Goal: Contribute content: Contribute content

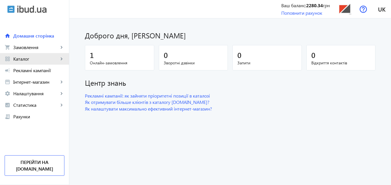
click at [24, 57] on span "Каталог" at bounding box center [35, 59] width 45 height 6
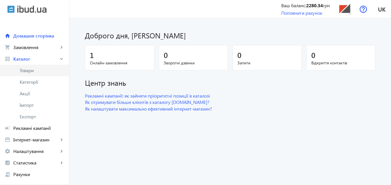
click at [30, 72] on span "Товари" at bounding box center [42, 71] width 45 height 6
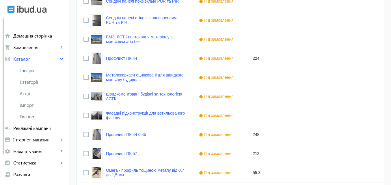
scroll to position [592, 0]
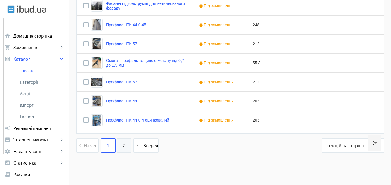
click at [122, 148] on span "2" at bounding box center [123, 145] width 3 height 6
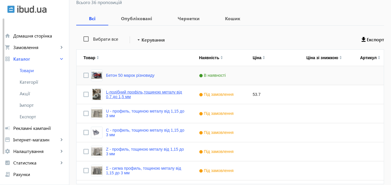
scroll to position [87, 0]
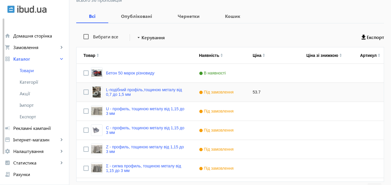
click at [182, 95] on div "L-подібний профіль,тощиною металу від 0,7 до 1,5 мм" at bounding box center [133, 92] width 115 height 19
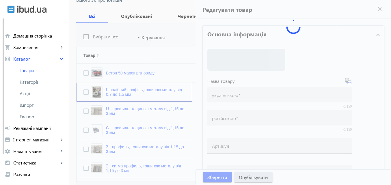
type input "L-подібний профіль,тощиною металу від 0,7 до 1,5 мм"
type input "L-образный профиль, тощиною металу від 0,7 до 1,5 мм"
type input "53.7"
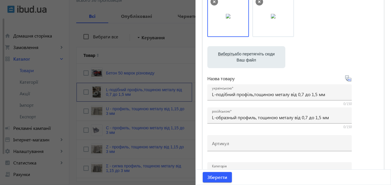
scroll to position [58, 0]
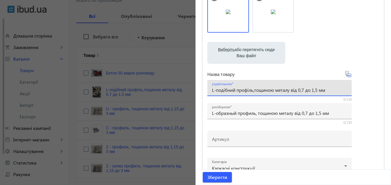
drag, startPoint x: 330, startPoint y: 90, endPoint x: 205, endPoint y: 94, distance: 125.0
click at [207, 94] on div "українською L-подібний профіль,тощиною металу від 0,7 до 1,5 мм" at bounding box center [279, 88] width 144 height 16
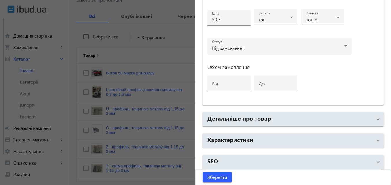
scroll to position [297, 0]
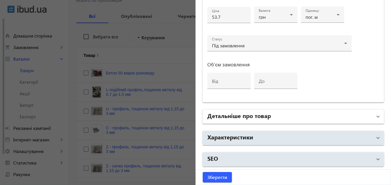
click at [275, 113] on mat-panel-title "Детальніше про товар" at bounding box center [289, 116] width 165 height 10
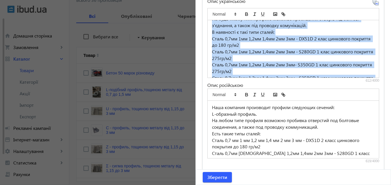
scroll to position [48, 0]
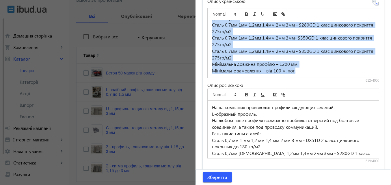
drag, startPoint x: 208, startPoint y: 26, endPoint x: 336, endPoint y: 74, distance: 136.6
click at [336, 74] on div "Наша компанія виготовляє профілі таких перерізів: L-подібний профіль. На будь-я…" at bounding box center [293, 48] width 171 height 57
copy div "Наша компанія виготовляє профілі таких перерізів: L-подібний профіль. На будь-я…"
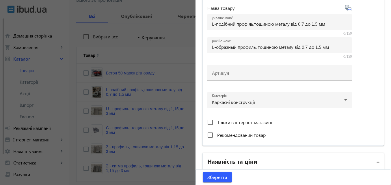
scroll to position [124, 0]
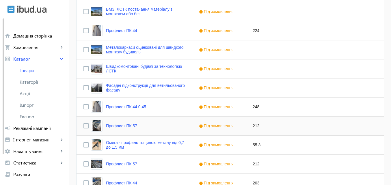
scroll to position [592, 0]
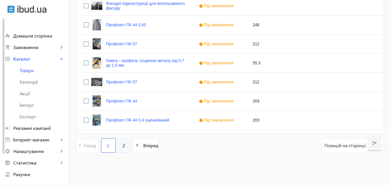
click at [123, 145] on link "2" at bounding box center [124, 145] width 14 height 14
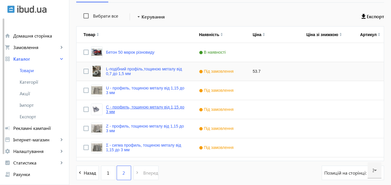
scroll to position [115, 0]
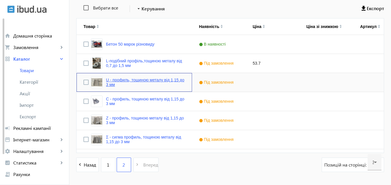
click at [133, 84] on link "U - профиль, тощиною металу від 1,15 до 3 мм" at bounding box center [145, 82] width 79 height 9
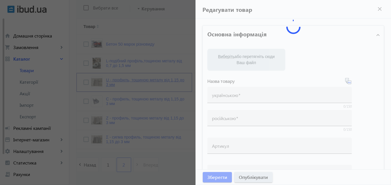
type input "U - профиль, тощиною металу від 1,15 до 3 мм"
type input "U – профиль, толщиной металла от 1,15 до 3 мм"
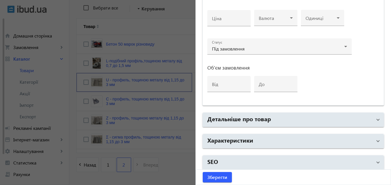
scroll to position [297, 0]
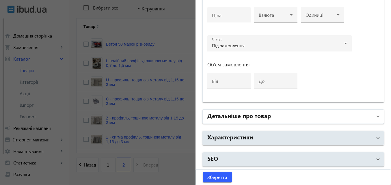
click at [376, 114] on mat-expansion-panel-header "Детальніше про товар" at bounding box center [293, 117] width 181 height 14
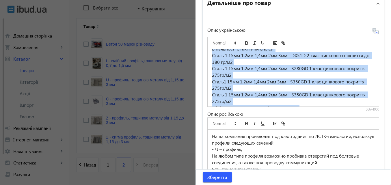
scroll to position [41, 0]
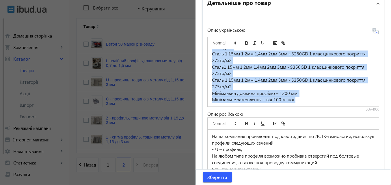
drag, startPoint x: 210, startPoint y: 55, endPoint x: 323, endPoint y: 112, distance: 126.6
click at [323, 112] on div "Опис українською Наша компанія виробляє U - профіль. На будь-якому типі профілю…" at bounding box center [293, 110] width 172 height 165
copy div "Наша компанія виробляє U - профіль. На будь-якому типі профілю можливе пробиван…"
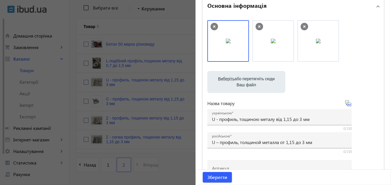
scroll to position [0, 0]
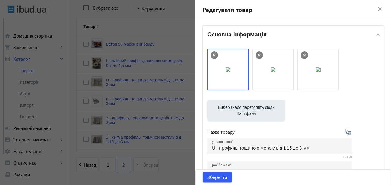
click at [378, 8] on mat-icon "close" at bounding box center [379, 9] width 9 height 9
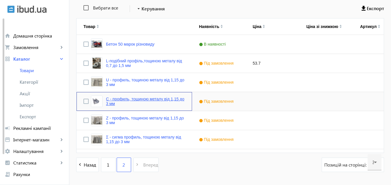
click at [125, 106] on link "C - профиль, тощиною металу від 1,15 до 3 мм" at bounding box center [145, 101] width 79 height 9
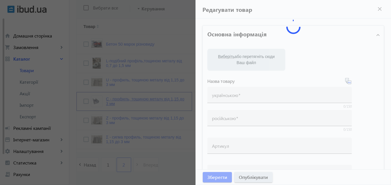
type input "C - профиль, тощиною металу від 1,15 до 3 мм"
type input "C – профиль, толщиной металла от 1,15 до 3 мм"
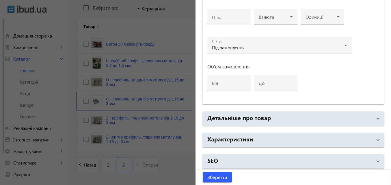
scroll to position [297, 0]
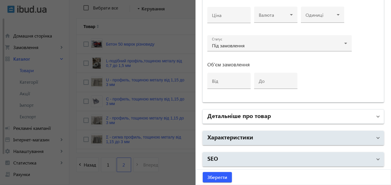
click at [376, 117] on mat-expansion-panel-header "Детальніше про товар" at bounding box center [293, 117] width 181 height 14
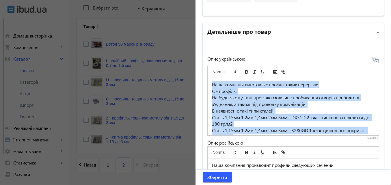
scroll to position [48, 0]
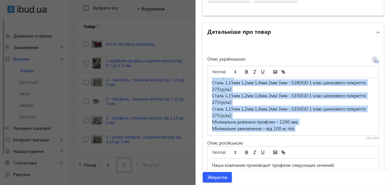
drag, startPoint x: 208, startPoint y: 84, endPoint x: 374, endPoint y: 149, distance: 178.4
click at [374, 149] on div "Опис українською Наша компанія виготовляє профілі таких перерізів: C - профіль.…" at bounding box center [293, 139] width 172 height 165
copy div "Наша компанія виготовляє профілі таких перерізів: C - профіль. На будь-якому ти…"
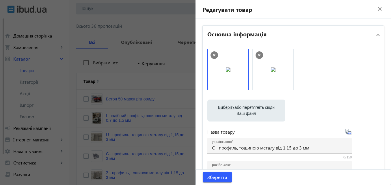
scroll to position [0, 0]
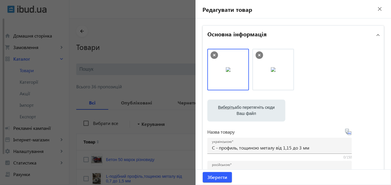
click at [376, 11] on mat-icon "close" at bounding box center [379, 9] width 9 height 9
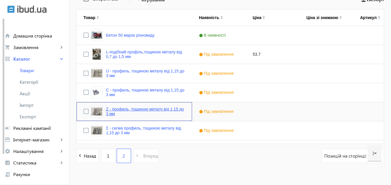
click at [120, 114] on link "Z - профиль, тощиною металу від 1,15 до 3 мм" at bounding box center [145, 111] width 79 height 9
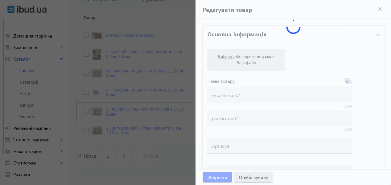
type input "Z - профиль, тощиною металу від 1,15 до 3 мм"
type input "Z – профиль, толщиной металла от 1,15 до 3 мм"
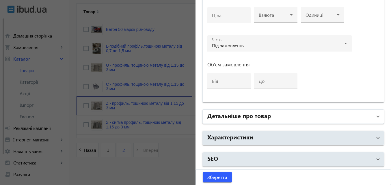
scroll to position [135, 0]
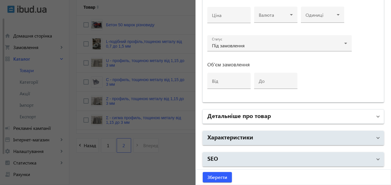
click at [370, 114] on span "Детальніше про товар" at bounding box center [291, 116] width 169 height 10
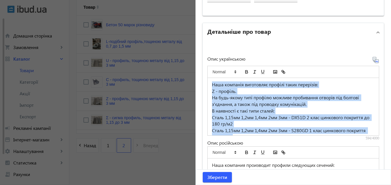
scroll to position [48, 0]
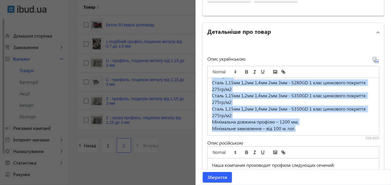
drag, startPoint x: 210, startPoint y: 84, endPoint x: 347, endPoint y: 138, distance: 147.2
click at [353, 140] on div "Наша компанія виготовляє профілі таких перерізів: Z - профіль. На будь-якому ти…" at bounding box center [293, 101] width 172 height 78
copy div "Наша компанія виготовляє профілі таких перерізів: Z - профіль. На будь-якому ти…"
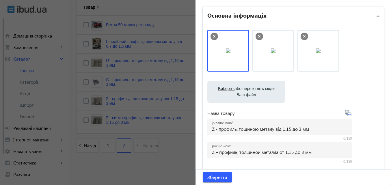
scroll to position [0, 0]
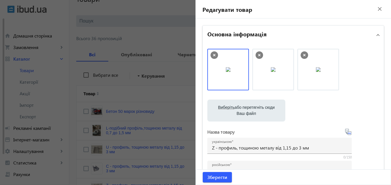
click at [378, 9] on mat-icon "close" at bounding box center [379, 9] width 9 height 9
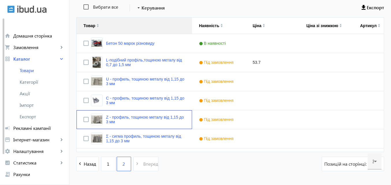
scroll to position [118, 0]
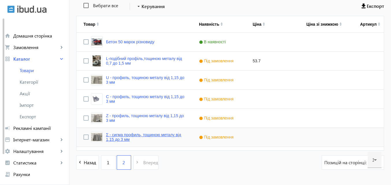
click at [115, 139] on link "Σ - сигма профиль, тощиною металу від 1,15 до 3 мм" at bounding box center [145, 136] width 79 height 9
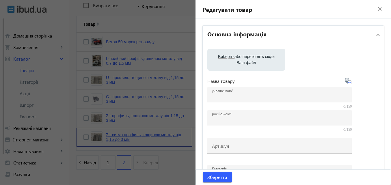
type input "Σ - сигма профиль, тощиною металу від 1,15 до 3 мм"
type input "Σ – сигма профиль, толщиной металла от 1,15 до 3 мм"
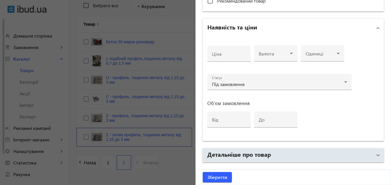
scroll to position [297, 0]
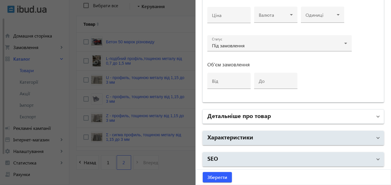
click at [372, 117] on span "Детальніше про товар" at bounding box center [291, 116] width 169 height 10
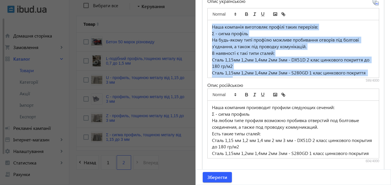
scroll to position [48, 0]
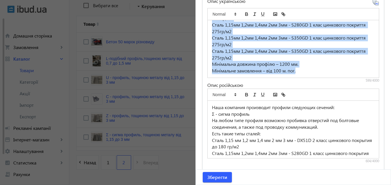
drag, startPoint x: 209, startPoint y: 27, endPoint x: 375, endPoint y: 113, distance: 186.5
click at [375, 113] on div "Опис українською Наша компанія виготовляє профілі таких перерізів: Σ - сигма пр…" at bounding box center [293, 81] width 172 height 165
copy div "Наша компанія виготовляє профілі таких перерізів: Σ - сигма профіль На будь-яко…"
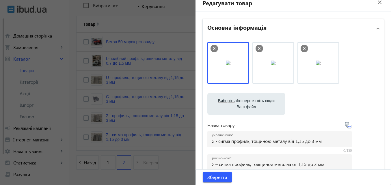
scroll to position [0, 0]
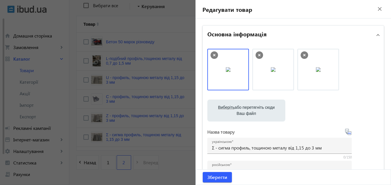
click at [377, 11] on mat-icon "close" at bounding box center [379, 9] width 9 height 9
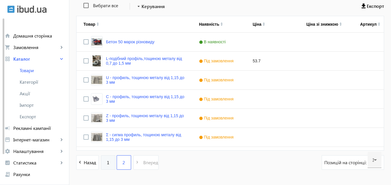
click at [107, 162] on span "1" at bounding box center [108, 162] width 3 height 6
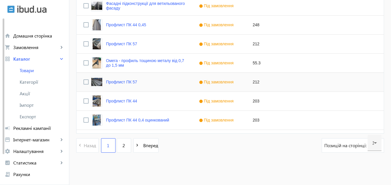
scroll to position [563, 0]
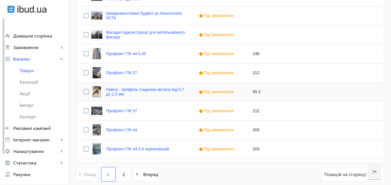
click at [151, 97] on div "Омега - профиль тощиною металу від 0,7 до 1,5 мм" at bounding box center [138, 92] width 94 height 12
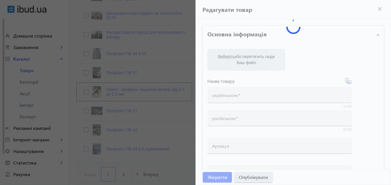
type input "Омега - профиль тощиною металу від 0,7 до 1,5 мм"
type input "Омега – профиль толщиной металла от 0,7 до 1,5 мм."
type input "55.3"
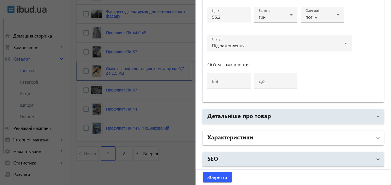
scroll to position [592, 0]
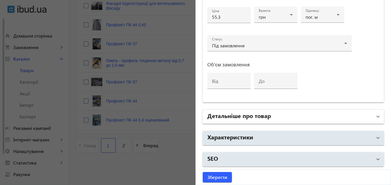
click at [373, 115] on span "Детальніше про товар" at bounding box center [291, 116] width 169 height 10
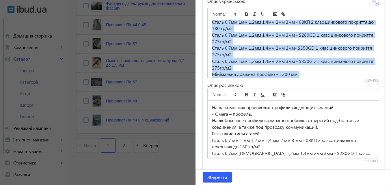
scroll to position [48, 0]
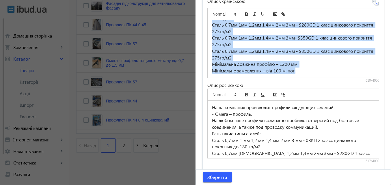
drag, startPoint x: 210, startPoint y: 26, endPoint x: 362, endPoint y: 79, distance: 161.2
click at [362, 79] on div "Наша компанія виготовляє профілі таких перерізів: • Омега - профіль, На будь-як…" at bounding box center [293, 44] width 172 height 78
copy div "Наша компанія виготовляє профілі таких перерізів: • Омега - профіль, На будь-як…"
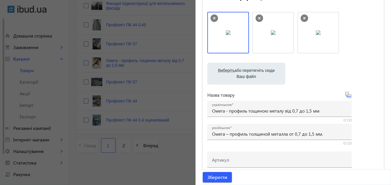
scroll to position [0, 0]
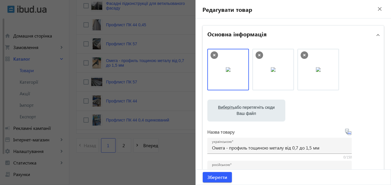
click at [378, 8] on mat-icon "close" at bounding box center [379, 9] width 9 height 9
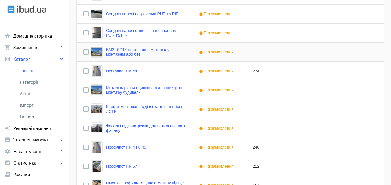
scroll to position [476, 0]
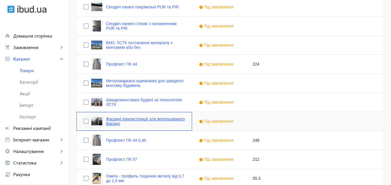
click at [152, 121] on link "Фасадні підконструкції для ветильованого фасаду" at bounding box center [145, 121] width 79 height 9
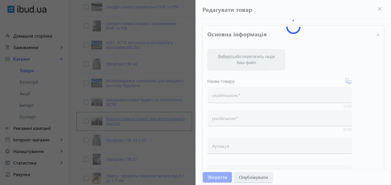
type input "Фасадні підконструкції для ветильованого фасаду"
type input "Фасадные подконструкции для ветилированного фасада"
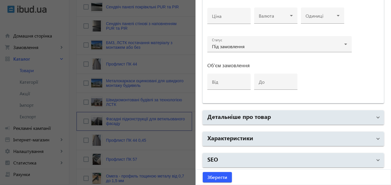
scroll to position [297, 0]
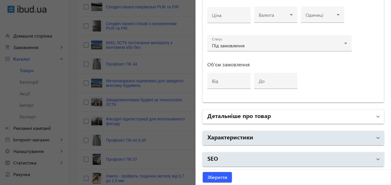
click at [377, 117] on span at bounding box center [378, 116] width 2 height 6
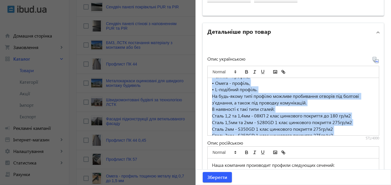
scroll to position [48, 0]
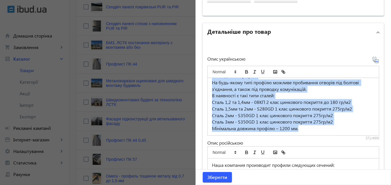
drag, startPoint x: 208, startPoint y: 84, endPoint x: 350, endPoint y: 130, distance: 148.5
click at [350, 130] on div "Наша компанія виготовляє профілі таких перерізів: • Z - профіль, • C - профіль,…" at bounding box center [293, 106] width 171 height 57
copy div "Наша компанія виготовляє профілі таких перерізів: • Z - профіль, • C - профіль,…"
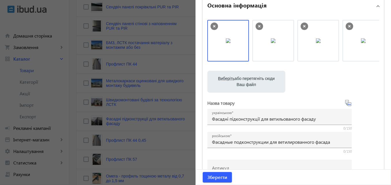
scroll to position [0, 0]
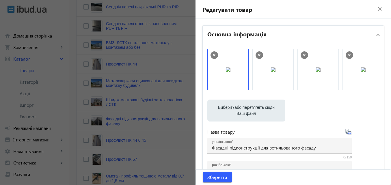
click at [376, 10] on mat-icon "close" at bounding box center [379, 9] width 9 height 9
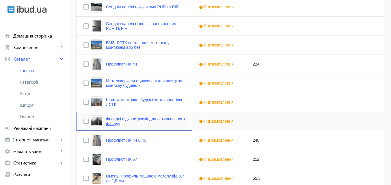
click at [131, 123] on link "Фасадні підконструкції для ветильованого фасаду" at bounding box center [145, 121] width 79 height 9
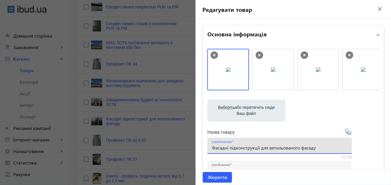
drag, startPoint x: 326, startPoint y: 147, endPoint x: 176, endPoint y: 158, distance: 150.2
click at [378, 8] on mat-icon "close" at bounding box center [379, 9] width 9 height 9
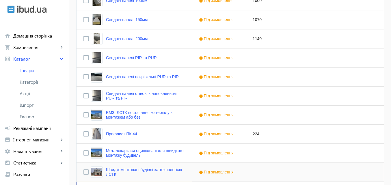
scroll to position [390, 0]
